Goal: Complete application form

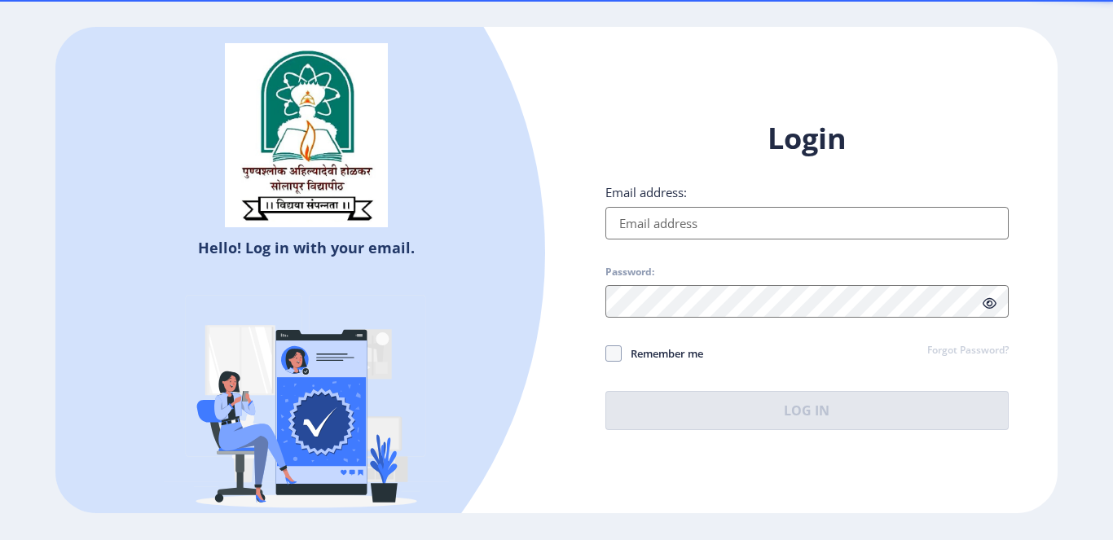
type input "[EMAIL_ADDRESS][DOMAIN_NAME]"
click at [655, 213] on input "[EMAIL_ADDRESS][DOMAIN_NAME]" at bounding box center [807, 223] width 403 height 33
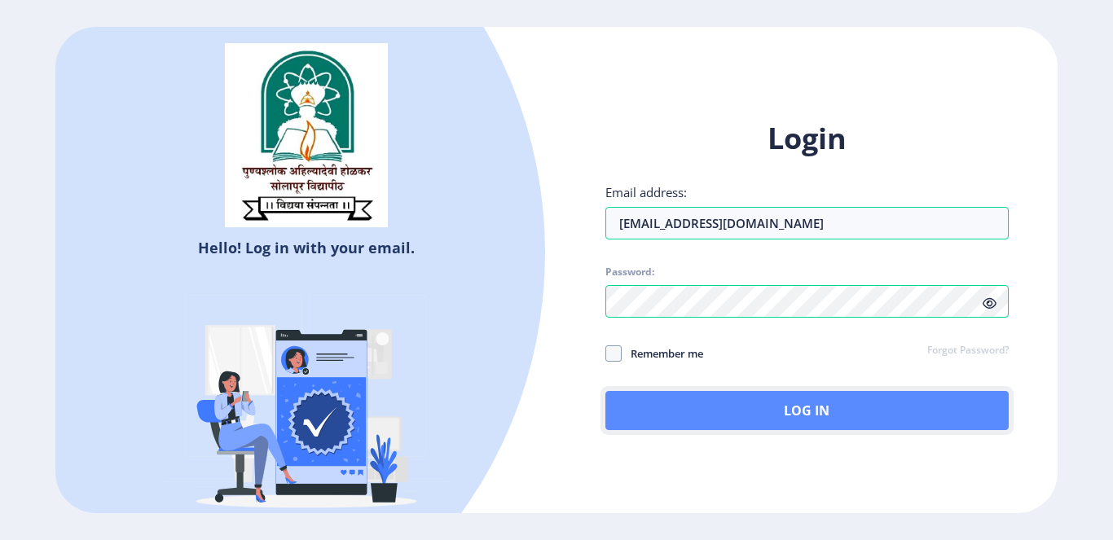
click at [760, 410] on button "Log In" at bounding box center [807, 410] width 403 height 39
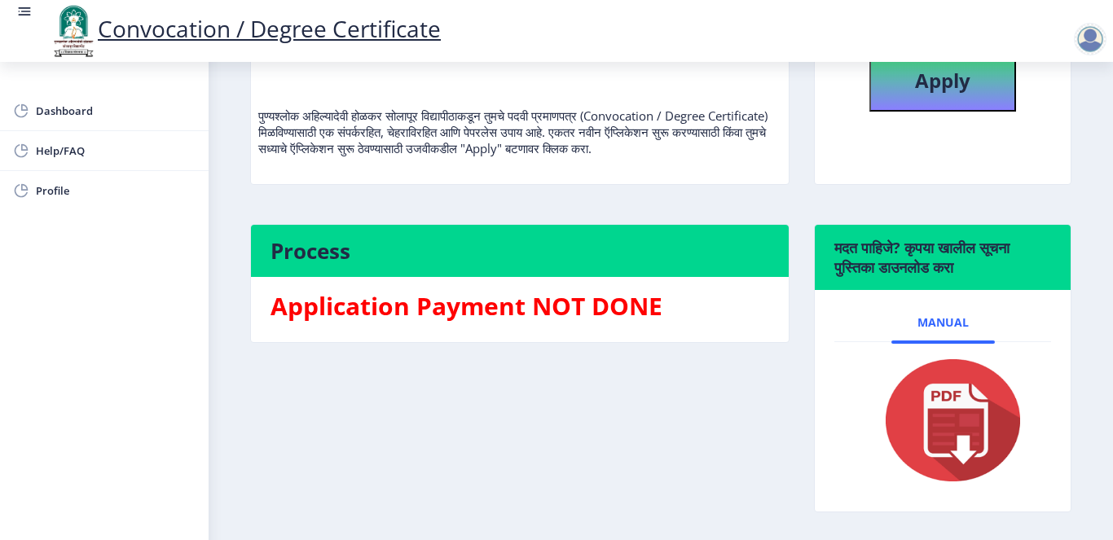
scroll to position [21, 0]
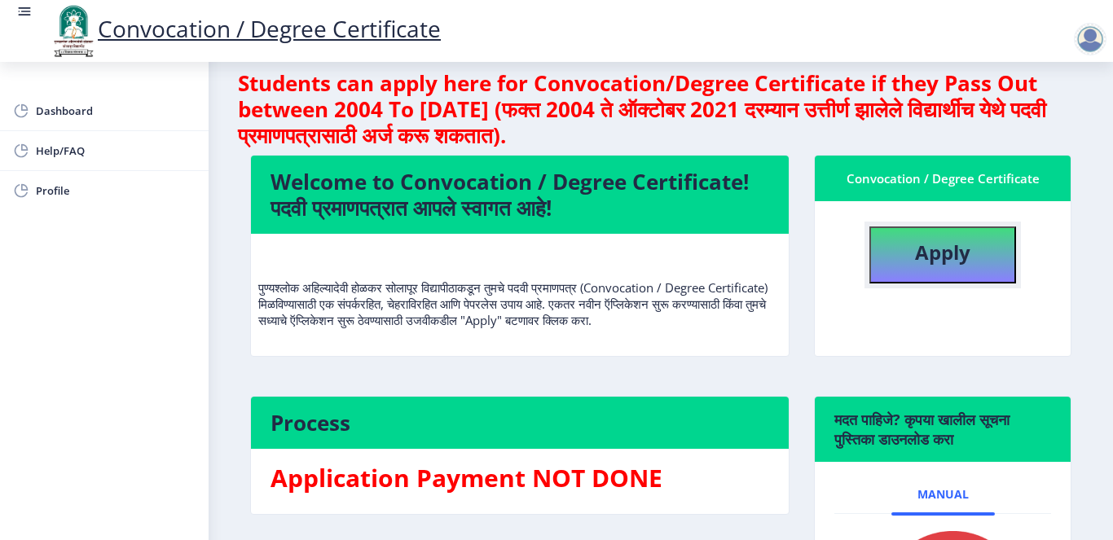
click at [934, 258] on b "Apply" at bounding box center [942, 252] width 55 height 27
select select
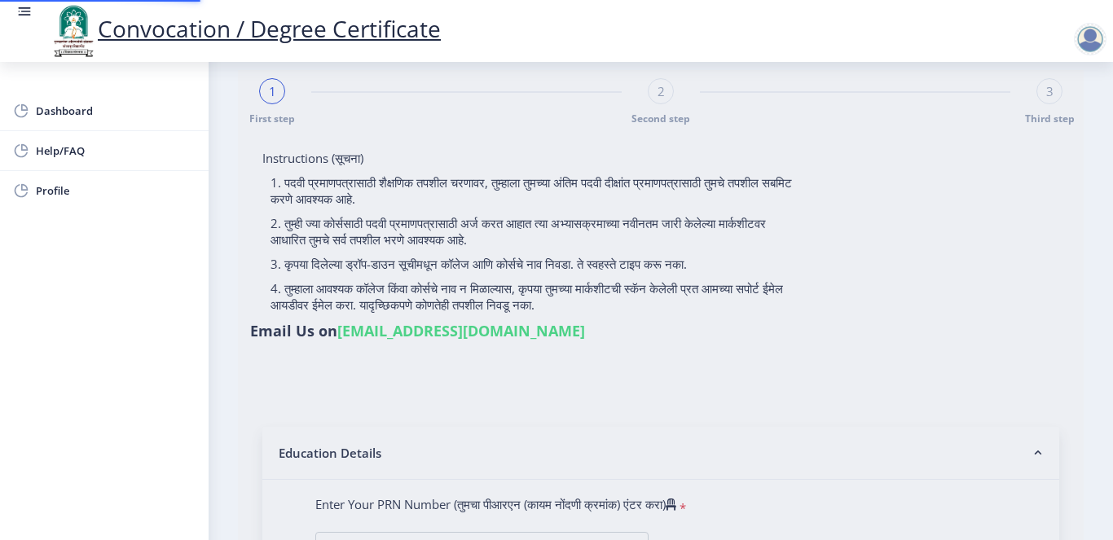
type input "SAUNDALE [PERSON_NAME]"
type input "MAINABAI"
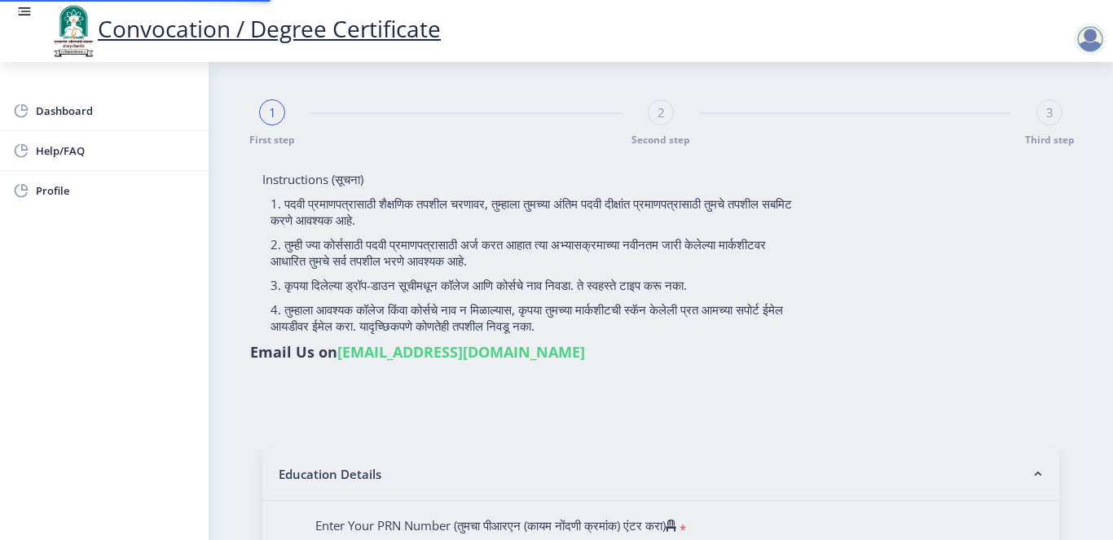
type input "2013032500182546"
select select "Regular"
select select "2016"
select select "March"
select select "SECOND CLASS"
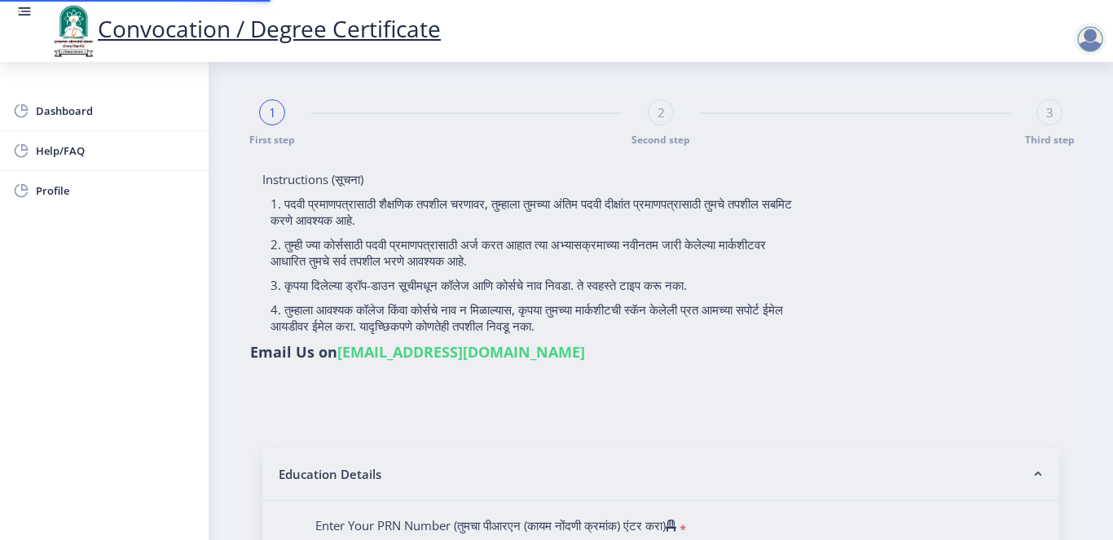
type input "354711"
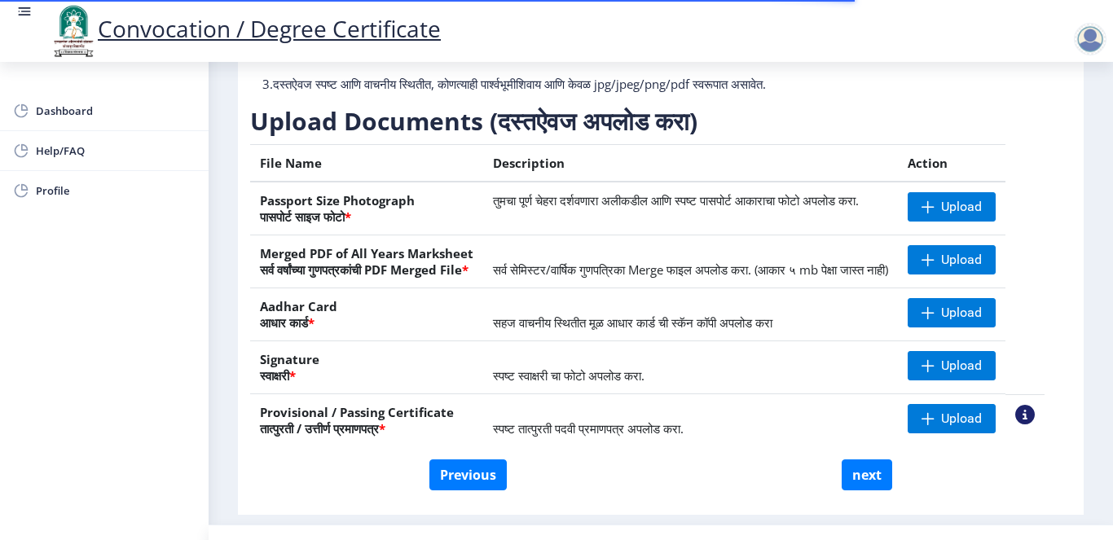
scroll to position [245, 0]
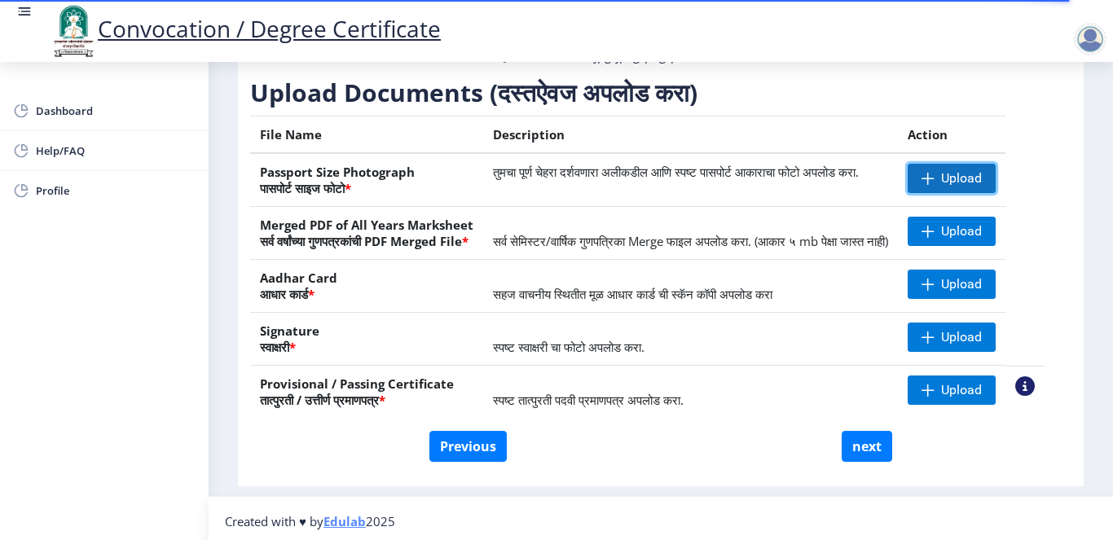
click at [980, 187] on span "Upload" at bounding box center [961, 178] width 41 height 16
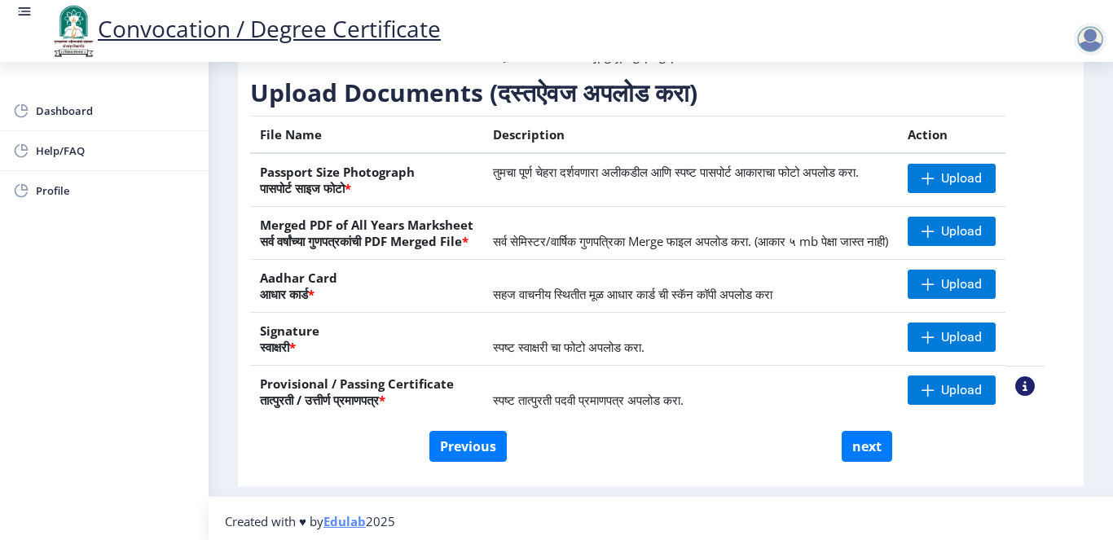
drag, startPoint x: 256, startPoint y: 307, endPoint x: 337, endPoint y: 333, distance: 84.8
click at [337, 313] on th "Aadhar Card आधार कार्ड *" at bounding box center [366, 286] width 233 height 53
click at [968, 399] on span "Upload" at bounding box center [961, 390] width 41 height 16
click at [392, 311] on th "Aadhar Card आधार कार्ड *" at bounding box center [366, 286] width 233 height 53
click at [1084, 38] on div at bounding box center [1090, 39] width 33 height 33
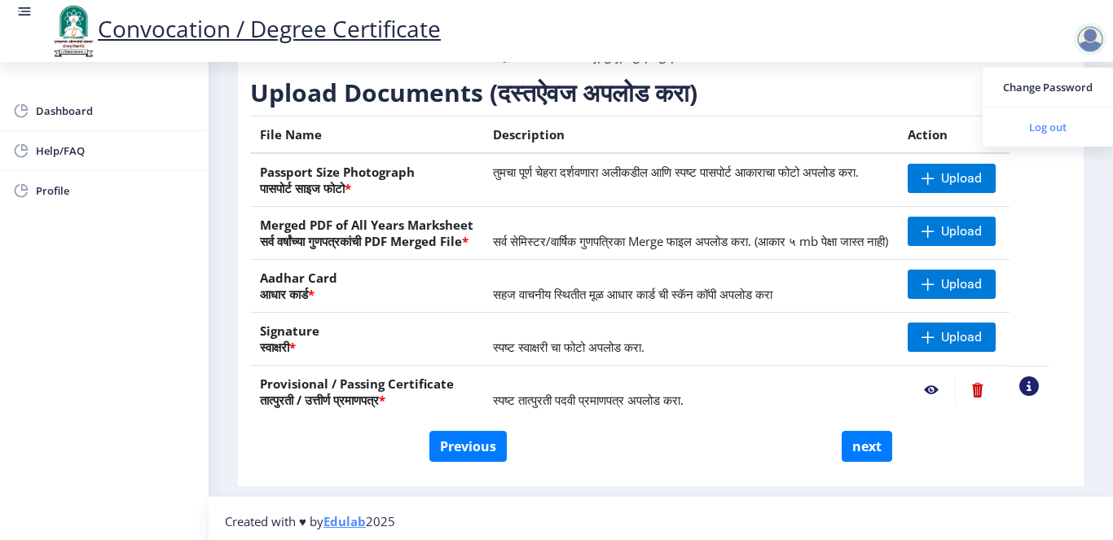
click at [1025, 130] on span "Log out" at bounding box center [1048, 127] width 104 height 20
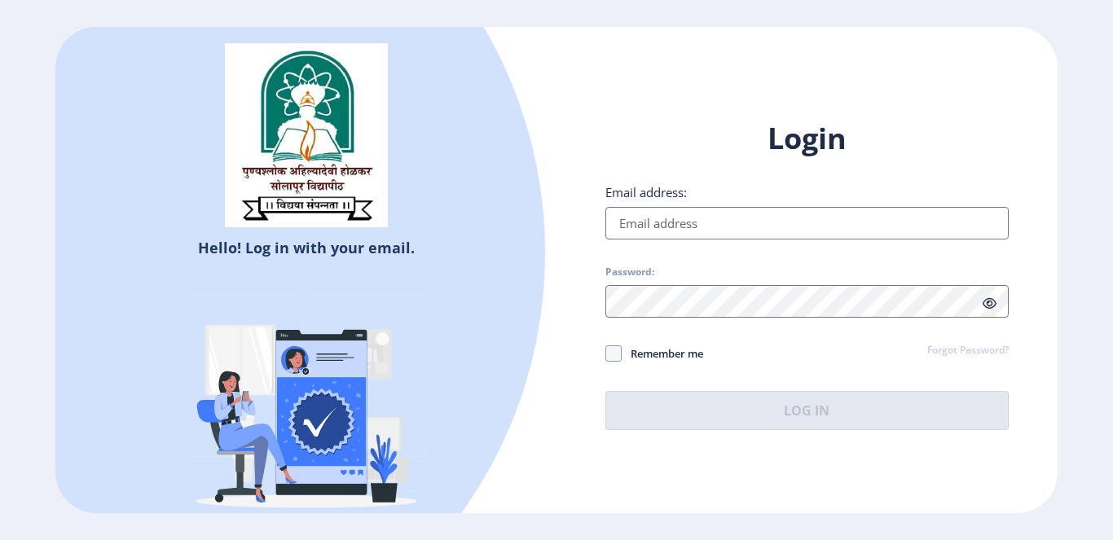
type input "[EMAIL_ADDRESS][DOMAIN_NAME]"
